Goal: Navigation & Orientation: Find specific page/section

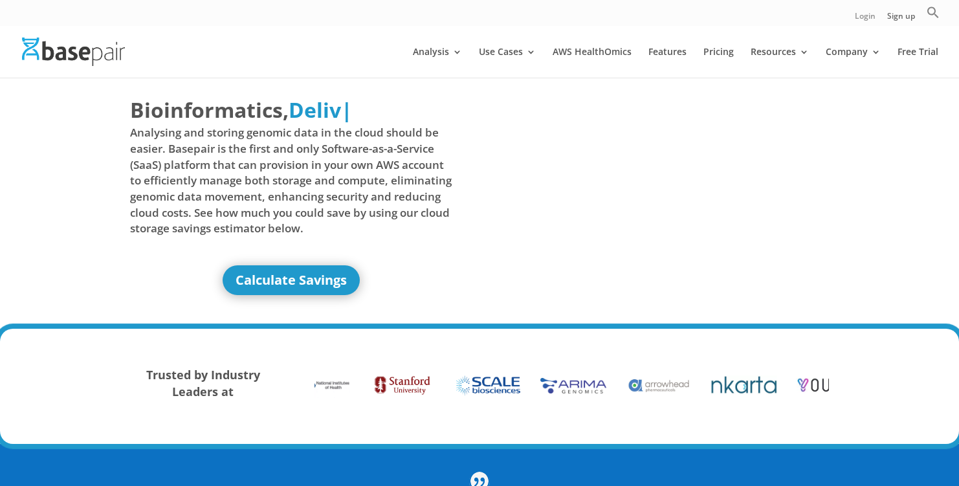
click at [861, 17] on link "Login" at bounding box center [865, 19] width 21 height 14
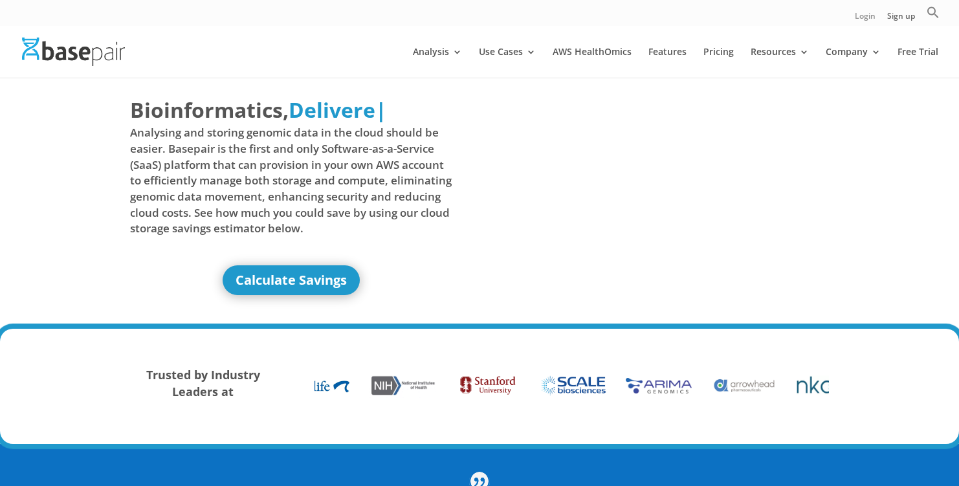
click at [860, 17] on link "Login" at bounding box center [865, 19] width 21 height 14
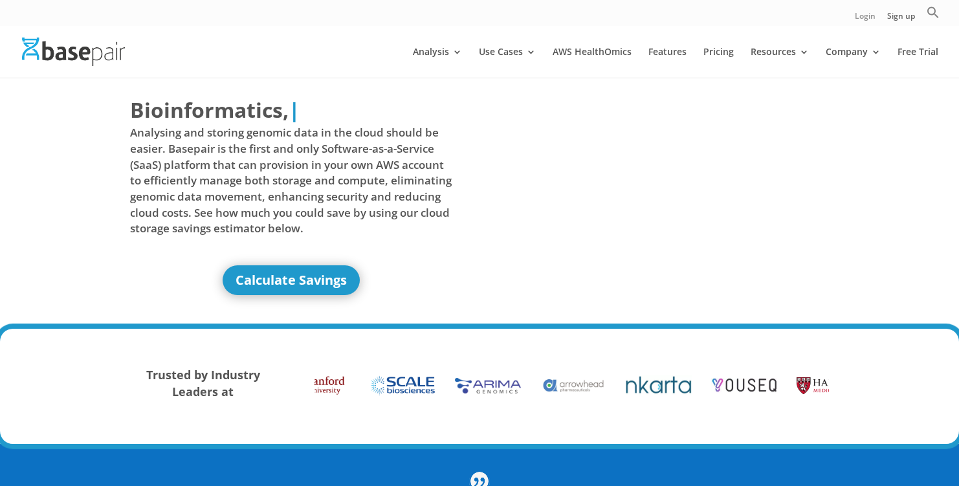
click at [866, 16] on link "Login" at bounding box center [865, 19] width 21 height 14
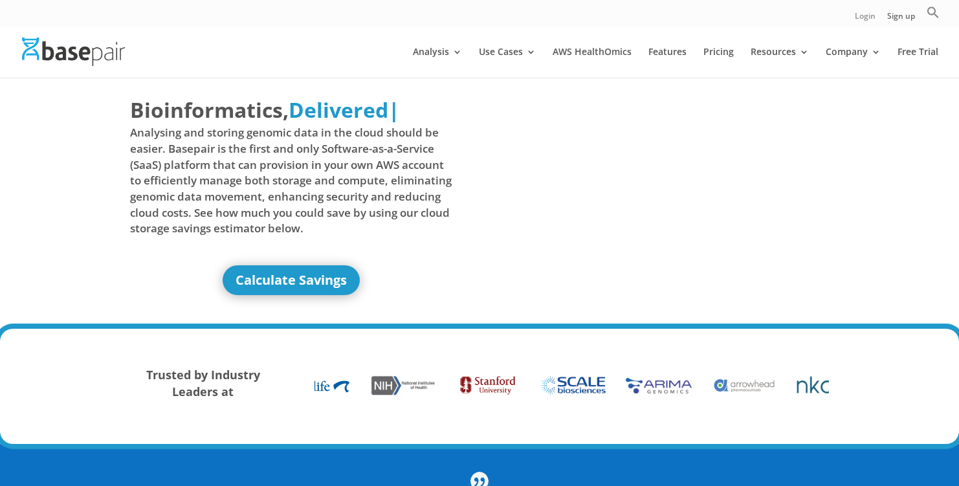
click at [866, 17] on link "Login" at bounding box center [865, 19] width 21 height 14
